Goal: Task Accomplishment & Management: Manage account settings

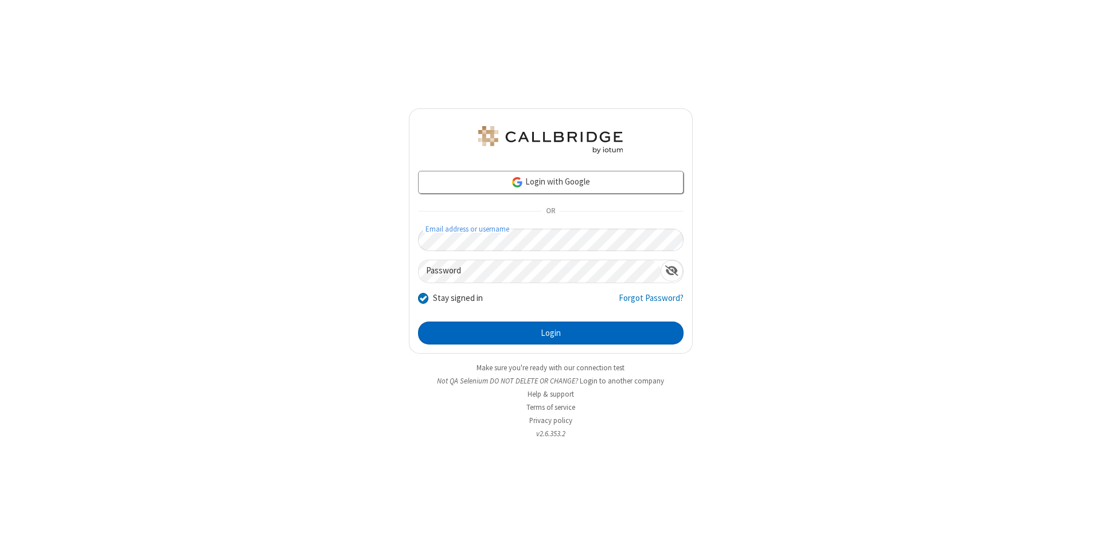
click at [550, 333] on button "Login" at bounding box center [550, 333] width 265 height 23
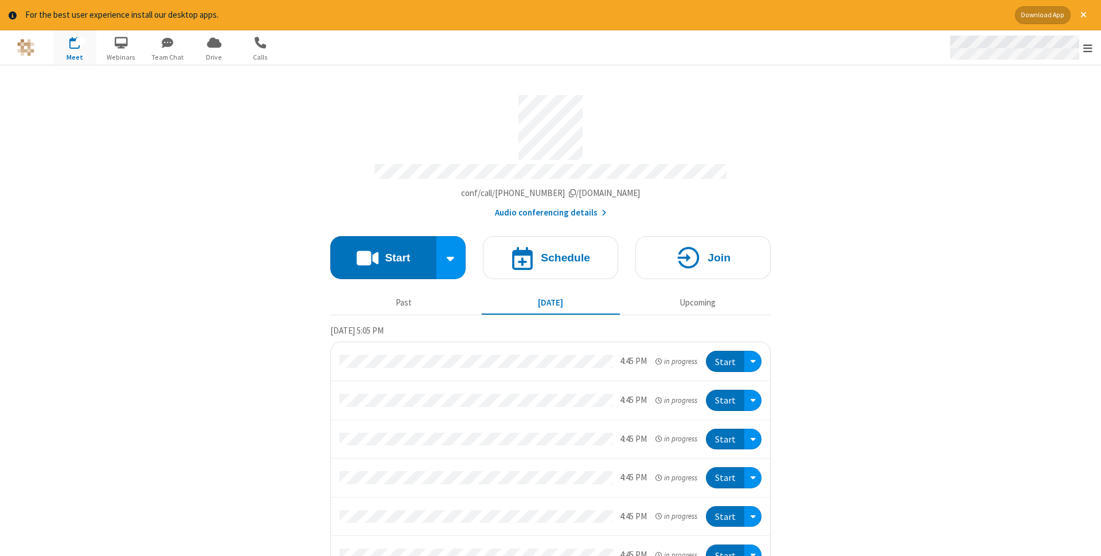
click at [1087, 48] on span "Open menu" at bounding box center [1087, 47] width 9 height 11
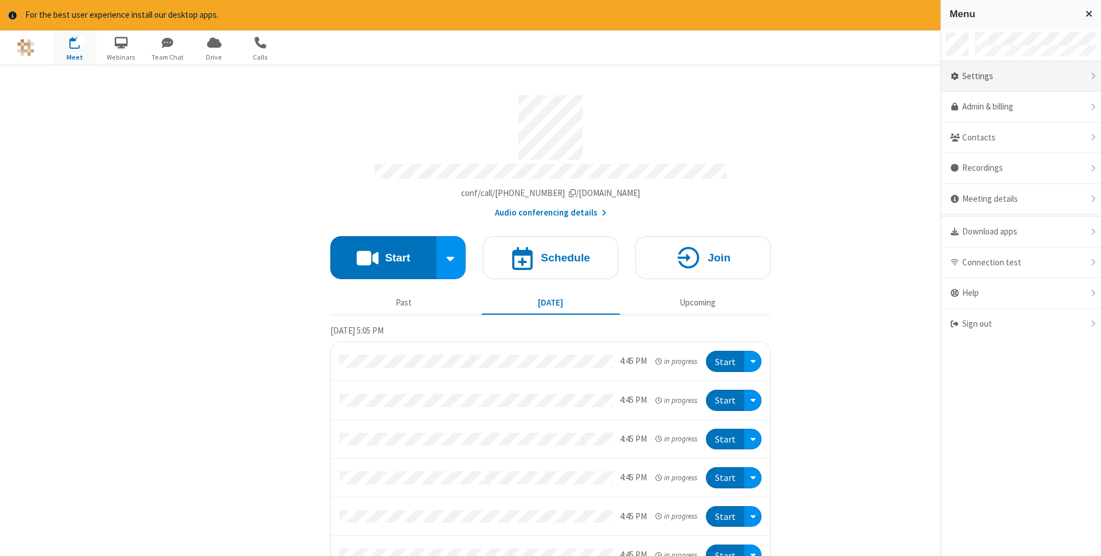
click at [1020, 76] on div "Settings" at bounding box center [1021, 76] width 160 height 31
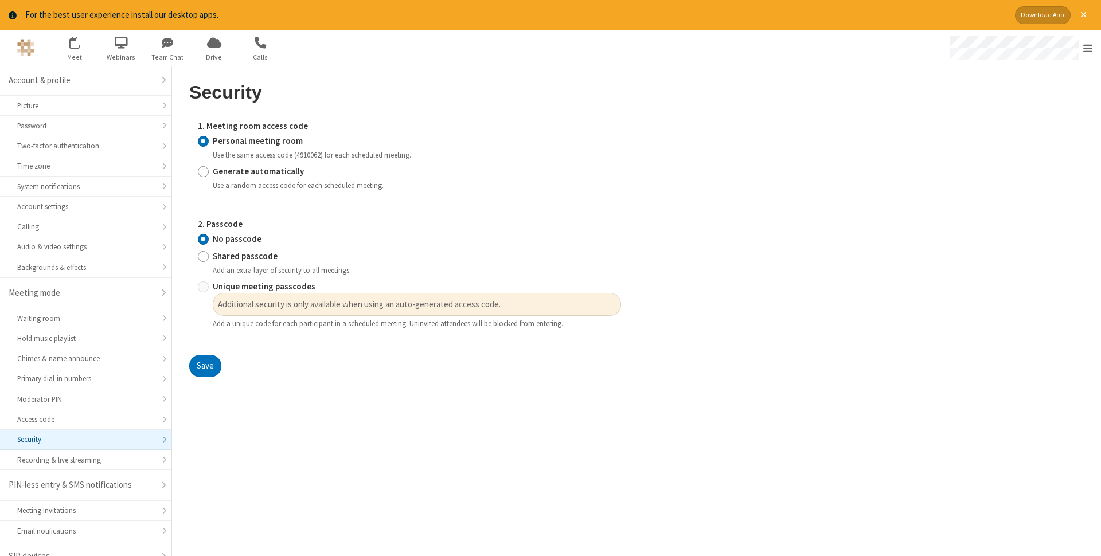
scroll to position [15, 0]
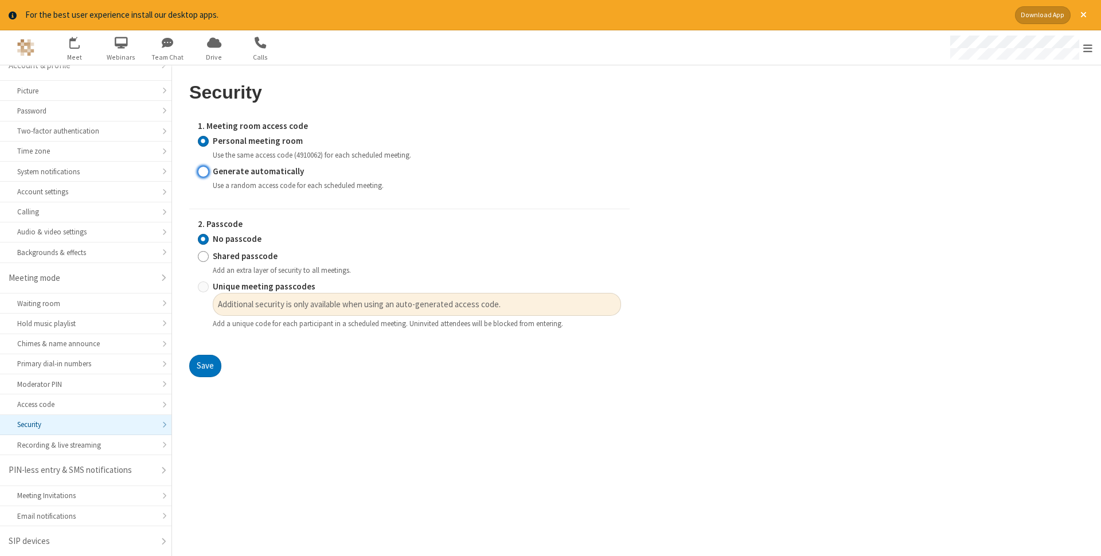
click at [203, 171] on input "Generate automatically" at bounding box center [203, 171] width 11 height 12
radio input "true"
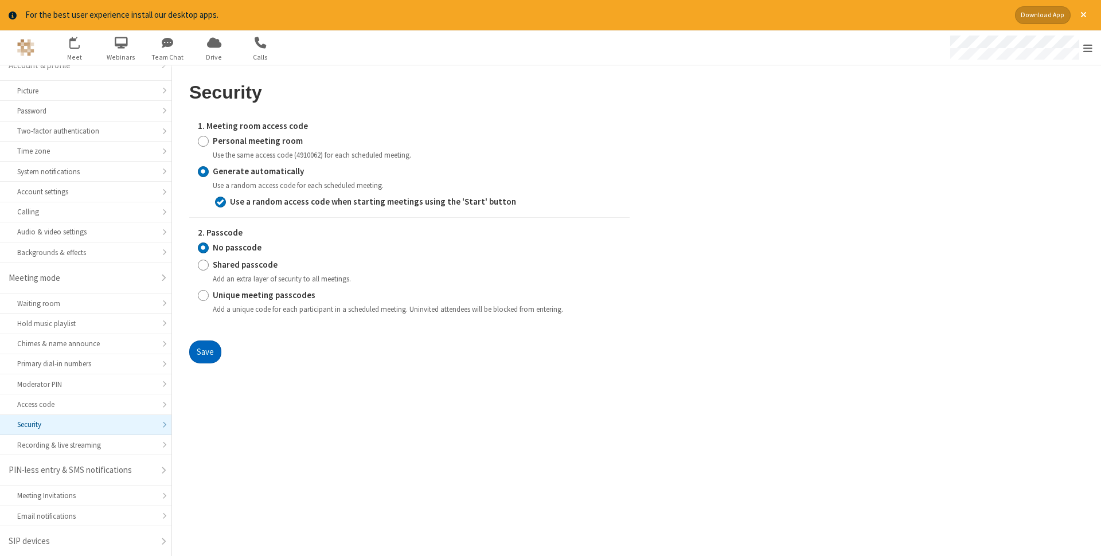
click at [205, 352] on button "Save" at bounding box center [205, 352] width 32 height 23
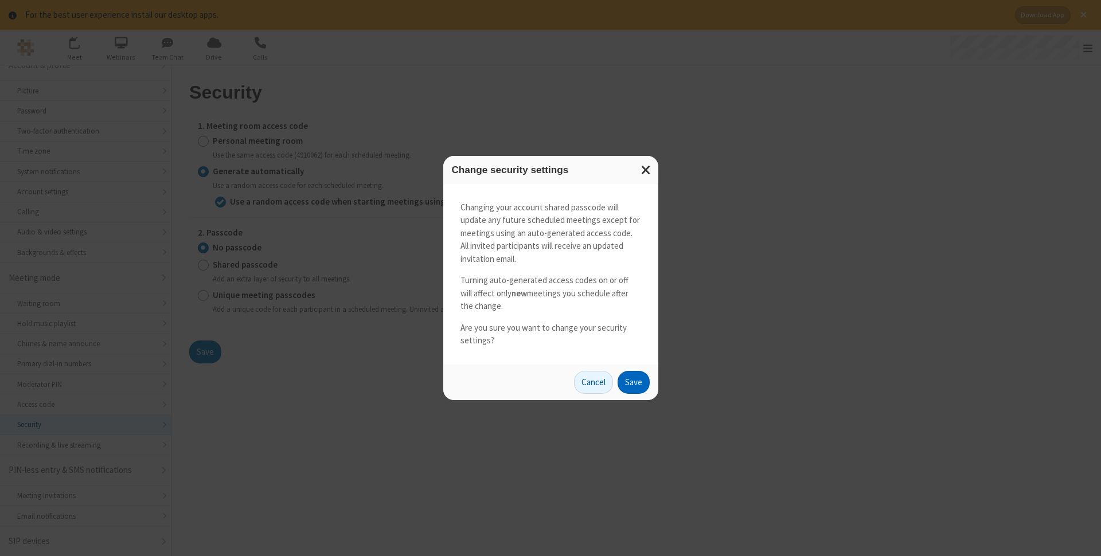
click at [633, 382] on button "Save" at bounding box center [633, 382] width 32 height 23
